Goal: Information Seeking & Learning: Learn about a topic

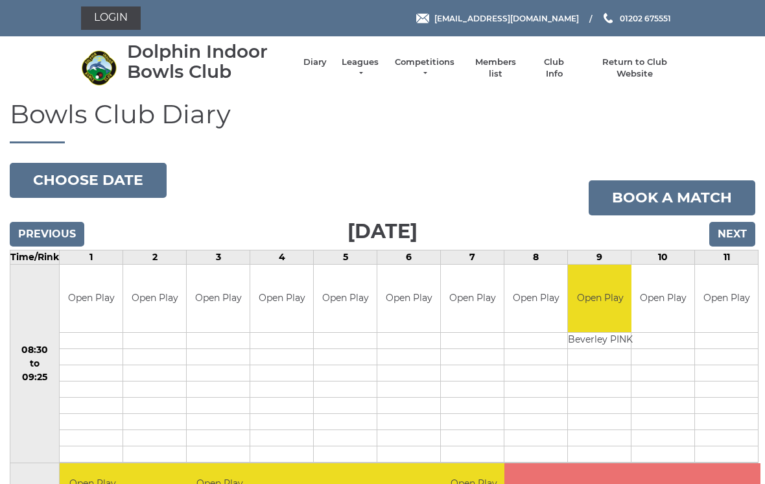
click at [374, 66] on link "Leagues" at bounding box center [360, 67] width 41 height 23
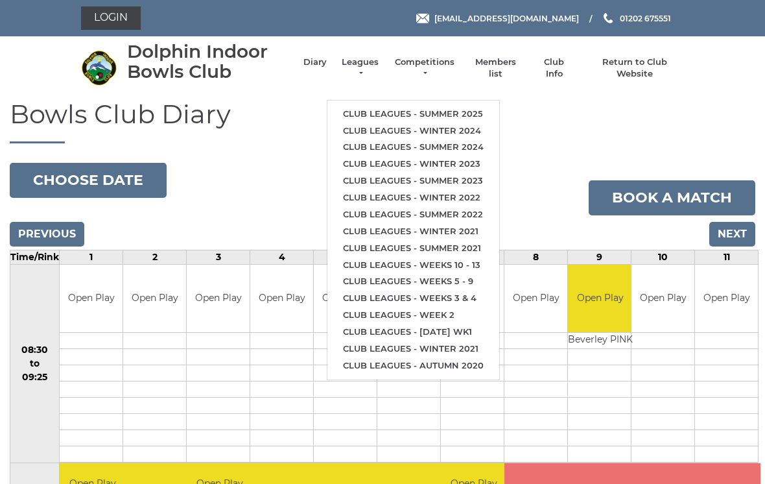
click at [445, 106] on link "Club leagues - Summer 2025" at bounding box center [413, 114] width 172 height 17
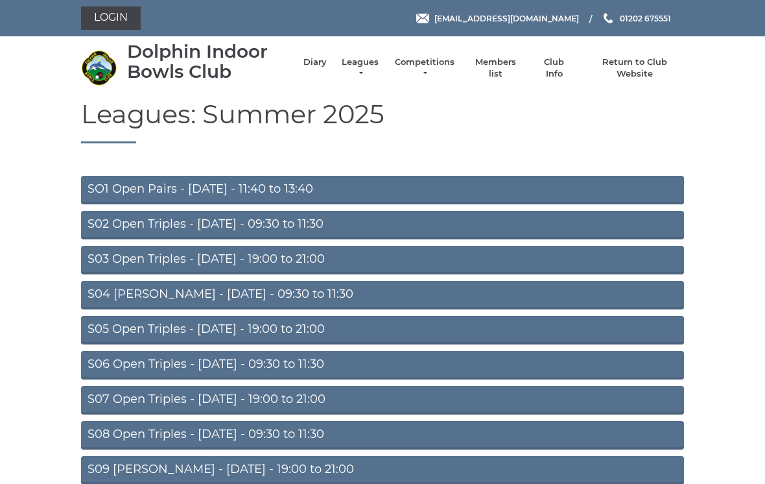
click at [282, 190] on link "SO1 Open Pairs - Monday - 11:40 to 13:40" at bounding box center [382, 190] width 603 height 29
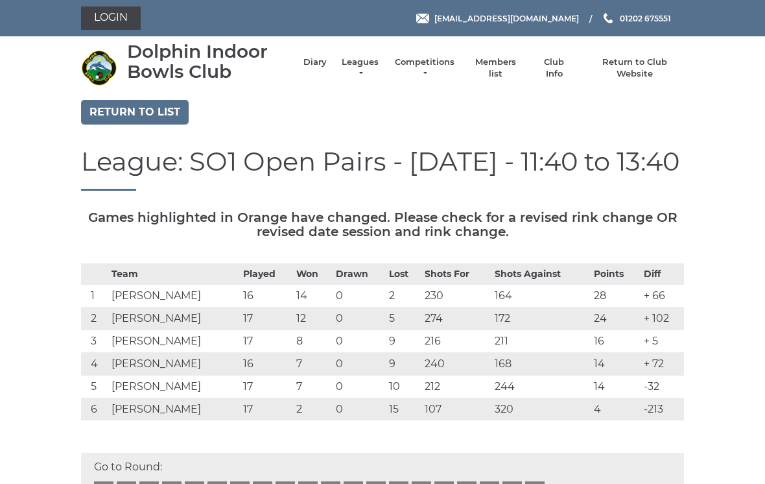
click at [263, 187] on h1 "League: SO1 Open Pairs - Monday - 11:40 to 13:40" at bounding box center [382, 168] width 603 height 43
